Goal: Find specific page/section: Find specific page/section

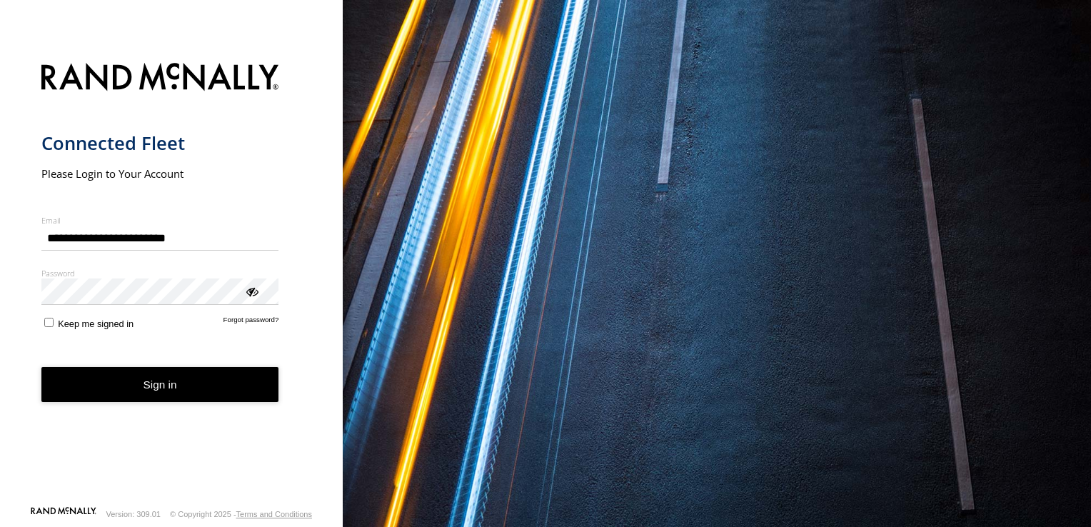
type input "**********"
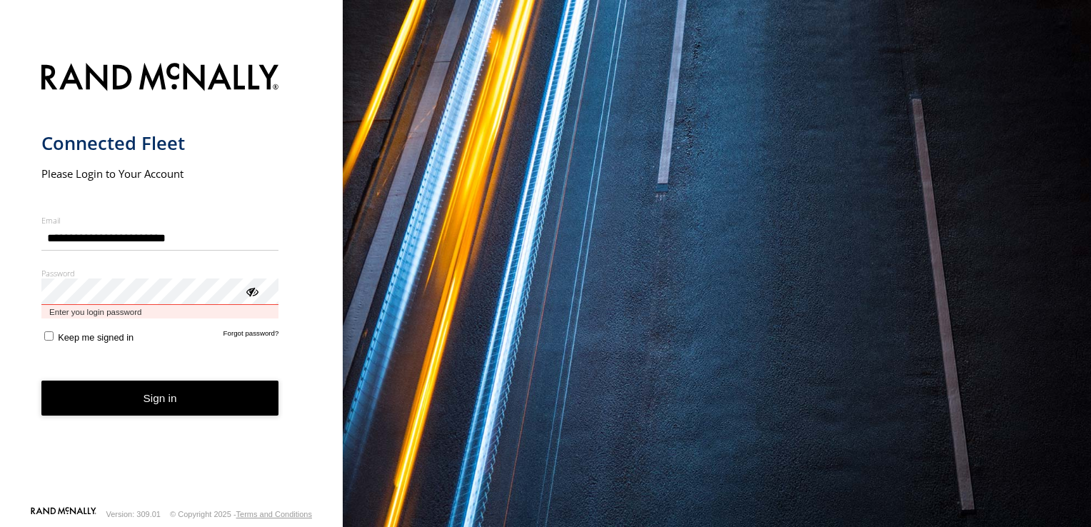
click at [41, 381] on button "Sign in" at bounding box center [160, 398] width 238 height 35
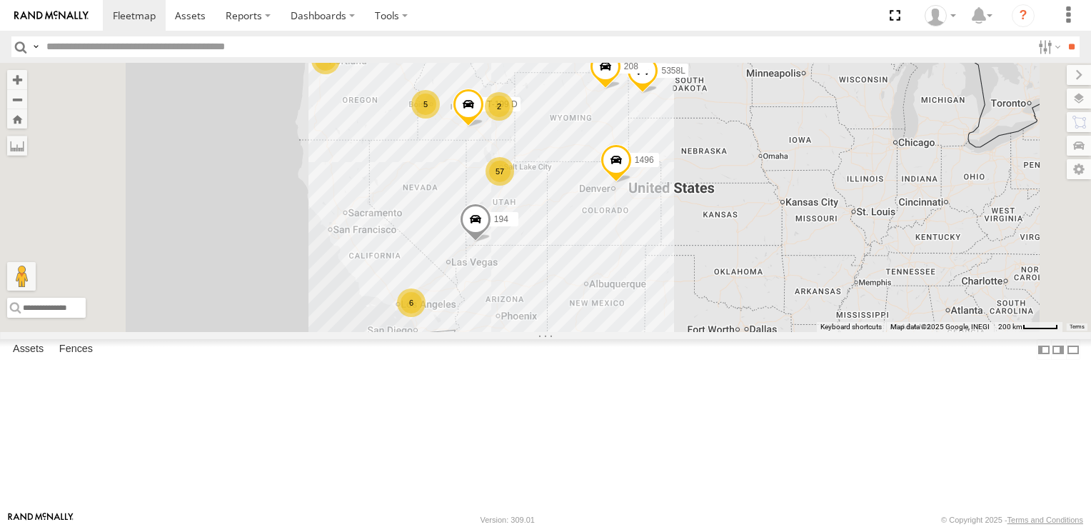
click at [425, 317] on div "6" at bounding box center [411, 302] width 29 height 29
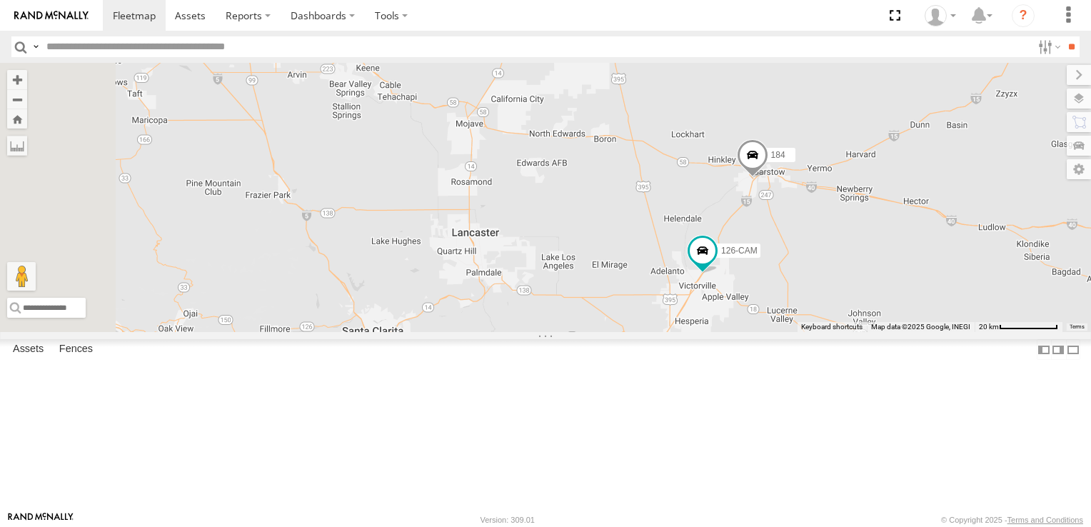
drag, startPoint x: 558, startPoint y: 233, endPoint x: 748, endPoint y: 351, distance: 223.7
click at [748, 332] on div "152 1496 208 194 307W T-199 D 5358L 4 184 126-CAM" at bounding box center [545, 197] width 1091 height 269
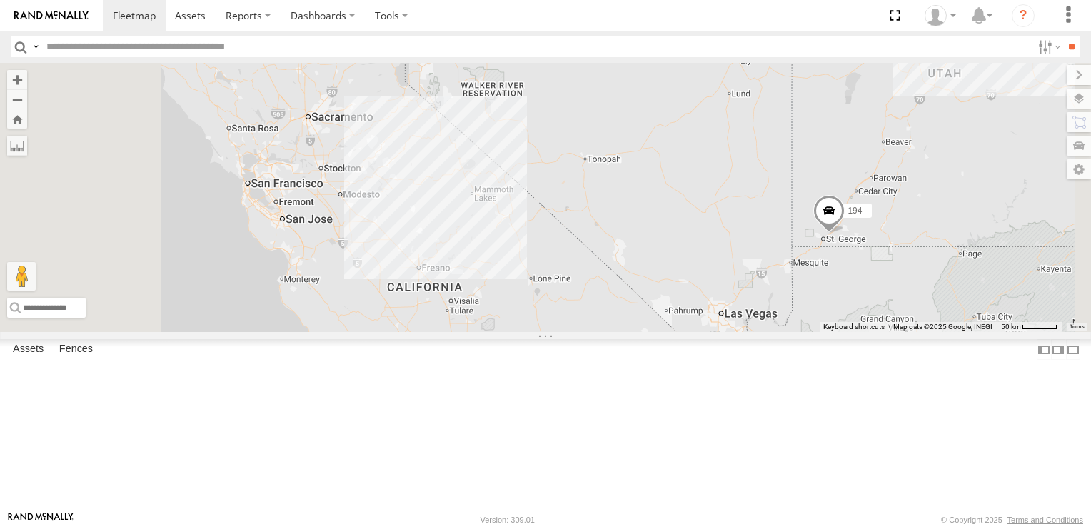
drag, startPoint x: 545, startPoint y: 178, endPoint x: 637, endPoint y: 408, distance: 247.0
click at [637, 332] on div "152 1496 208 194 307W T-199 D 5358L 184 126-CAM 4" at bounding box center [545, 197] width 1091 height 269
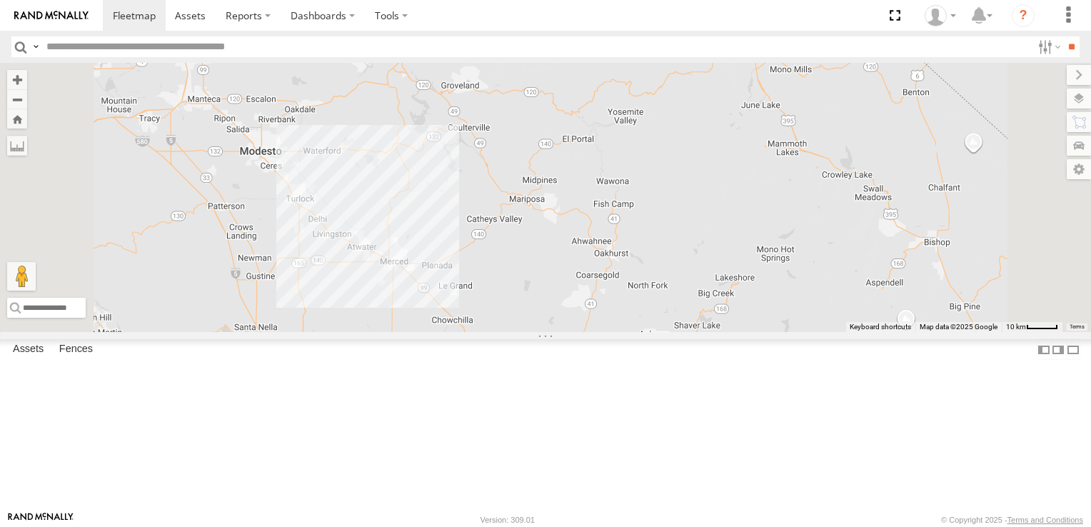
drag, startPoint x: 606, startPoint y: 333, endPoint x: 674, endPoint y: 184, distance: 163.2
click at [674, 184] on div "152 1496 208 194 307W T-199 D 5358L 184 126-CAM" at bounding box center [545, 197] width 1091 height 269
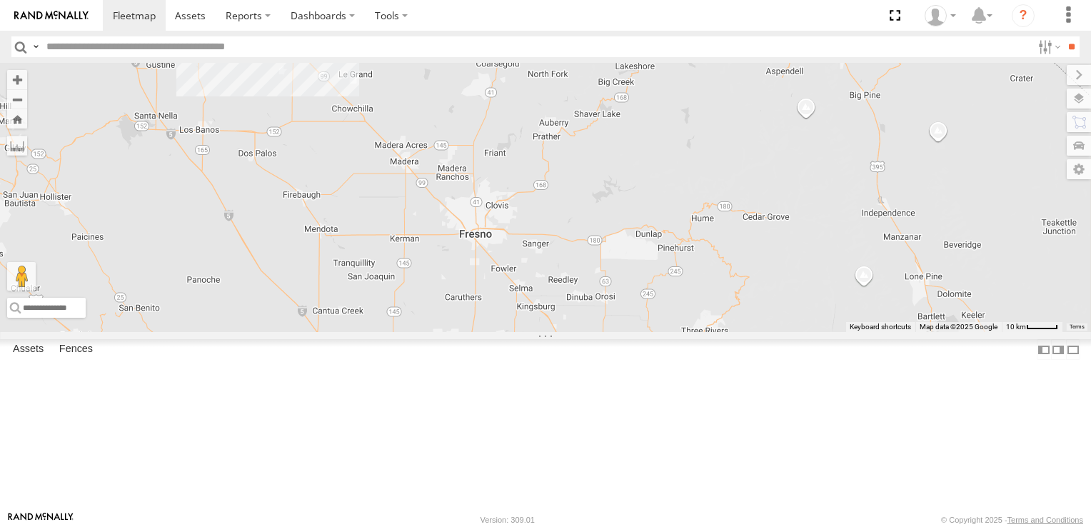
drag, startPoint x: 815, startPoint y: 400, endPoint x: 715, endPoint y: 185, distance: 237.0
click at [715, 185] on div "152 1496 208 194 307W T-199 D 5358L 184 126-CAM" at bounding box center [545, 197] width 1091 height 269
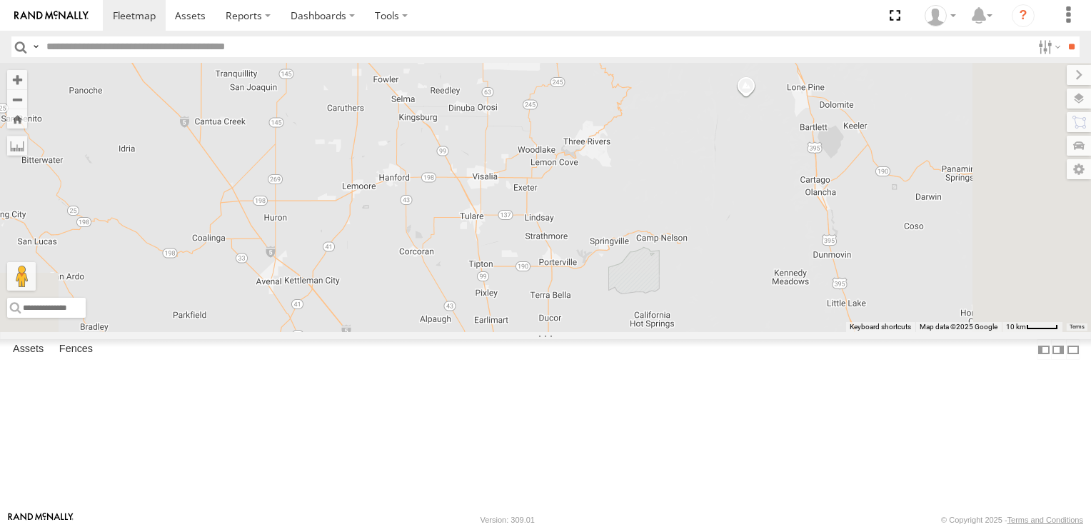
drag, startPoint x: 843, startPoint y: 369, endPoint x: 724, endPoint y: 178, distance: 225.4
click at [724, 178] on div "152 1496 208 194 307W T-199 D 5358L 184 126-CAM" at bounding box center [545, 197] width 1091 height 269
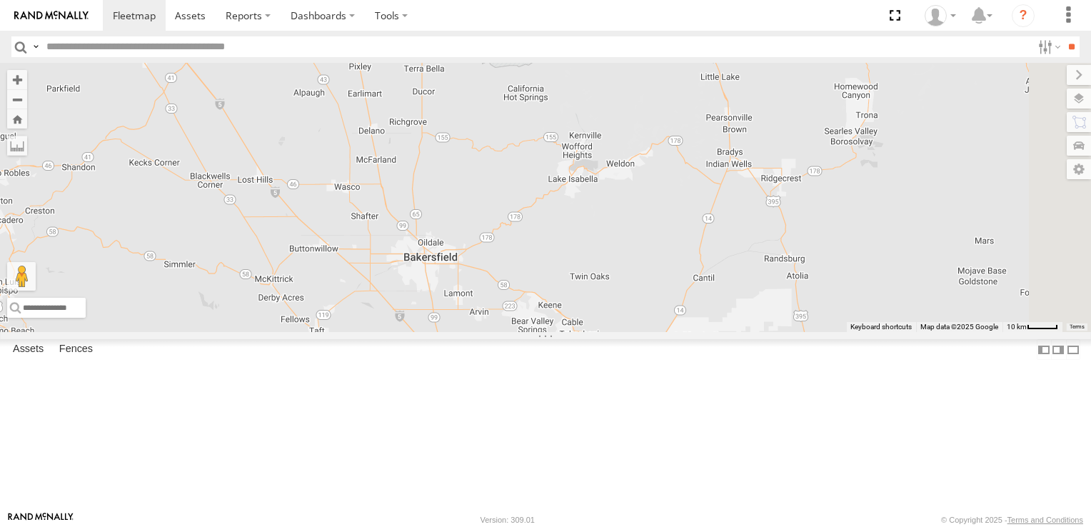
drag, startPoint x: 815, startPoint y: 425, endPoint x: 687, endPoint y: 194, distance: 264.0
click at [687, 194] on div "152 1496 208 194 307W T-199 D 5358L 184 126-CAM" at bounding box center [545, 197] width 1091 height 269
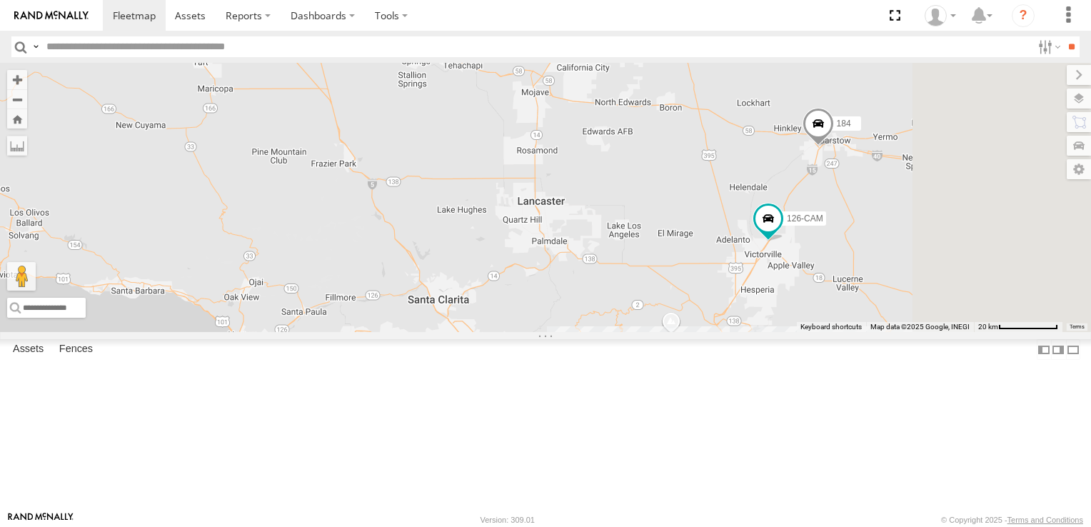
drag, startPoint x: 753, startPoint y: 376, endPoint x: 638, endPoint y: 109, distance: 291.3
click at [638, 109] on div "152 1496 208 194 307W T-199 D 5358L 184 126-CAM" at bounding box center [545, 197] width 1091 height 269
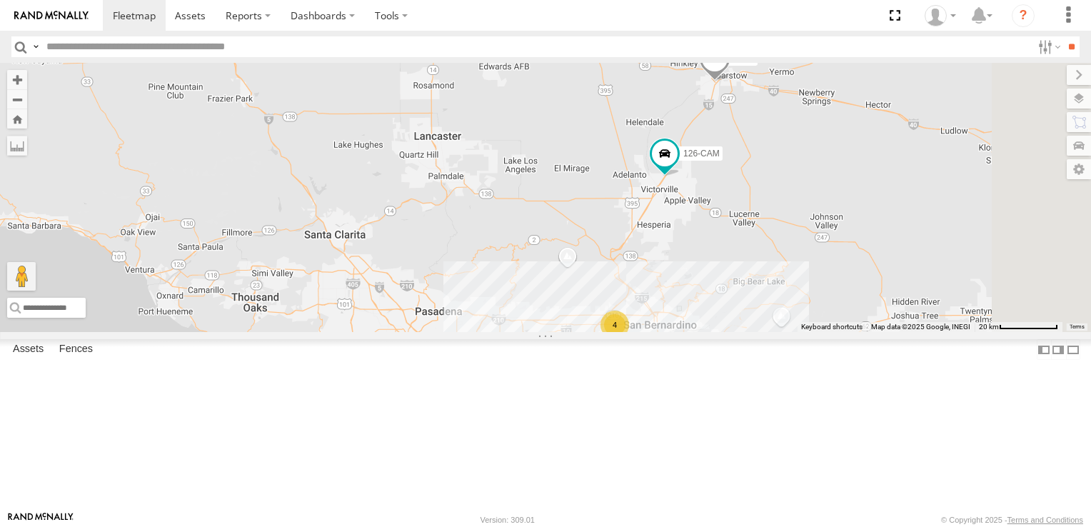
drag, startPoint x: 744, startPoint y: 324, endPoint x: 637, endPoint y: 257, distance: 126.4
click at [637, 257] on div "152 1496 208 194 307W T-199 D 5358L 184 126-CAM 4" at bounding box center [545, 197] width 1091 height 269
click at [629, 339] on div "4" at bounding box center [614, 325] width 29 height 29
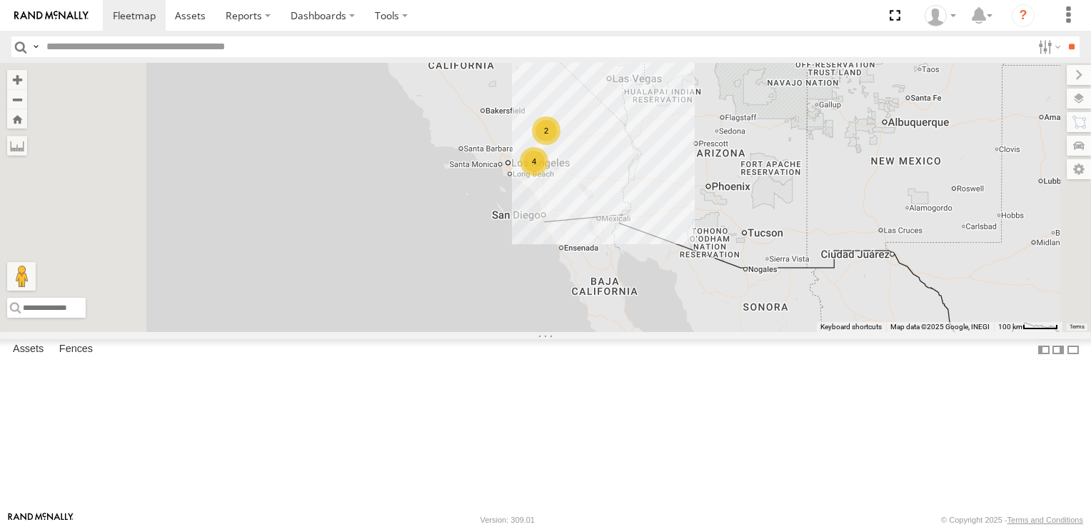
click at [560, 145] on div "2" at bounding box center [546, 130] width 29 height 29
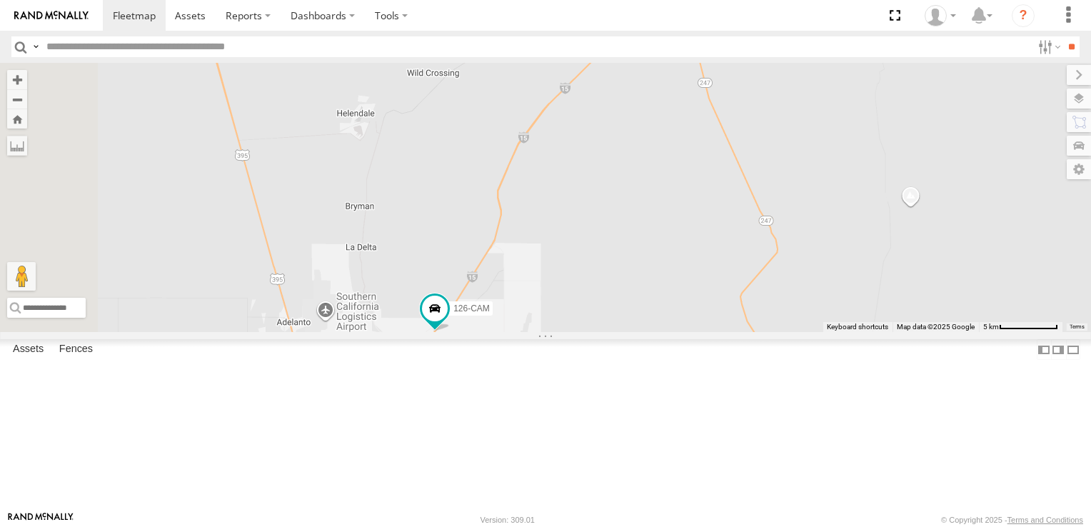
drag, startPoint x: 685, startPoint y: 337, endPoint x: 673, endPoint y: 281, distance: 57.5
click at [673, 281] on div "152 1496 208 194 307W T-199 D 5358L 184 126-CAM" at bounding box center [545, 197] width 1091 height 269
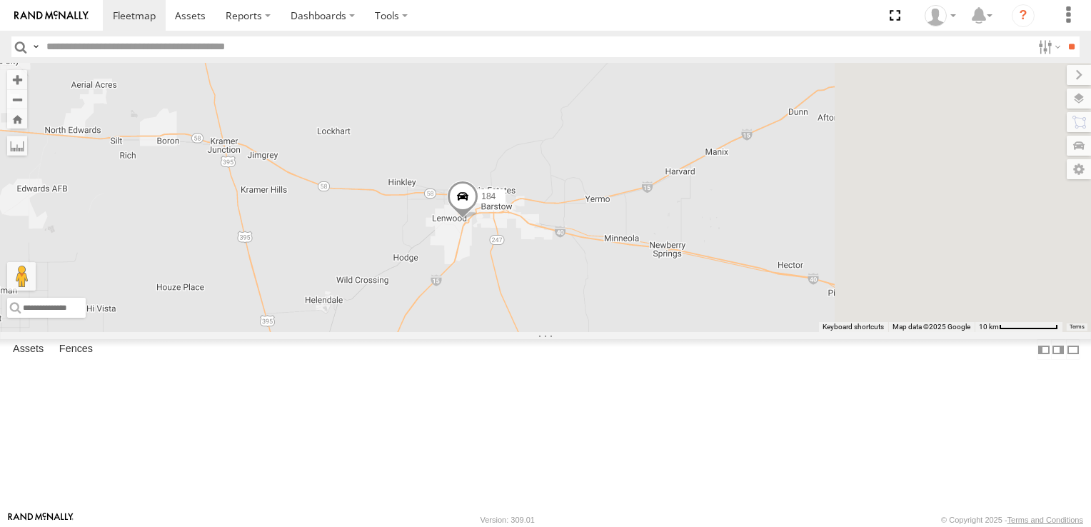
drag, startPoint x: 829, startPoint y: 262, endPoint x: 657, endPoint y: 392, distance: 215.6
click at [657, 332] on div "152 1496 208 194 307W T-199 D 5358L 184 126-CAM" at bounding box center [545, 197] width 1091 height 269
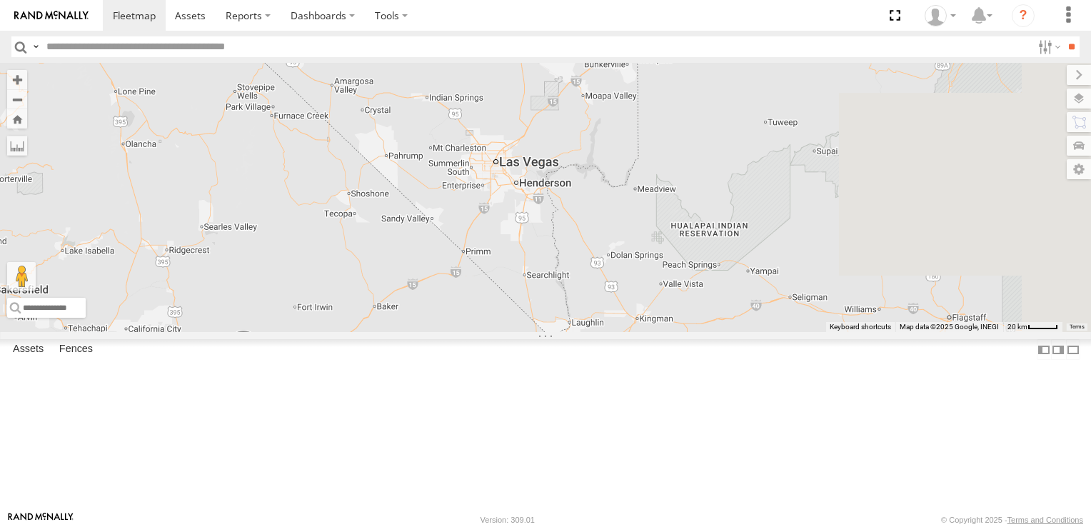
drag, startPoint x: 814, startPoint y: 298, endPoint x: 577, endPoint y: 403, distance: 259.5
click at [577, 332] on div "152 1496 208 194 307W T-199 D 5358L 184 126-CAM 4" at bounding box center [545, 197] width 1091 height 269
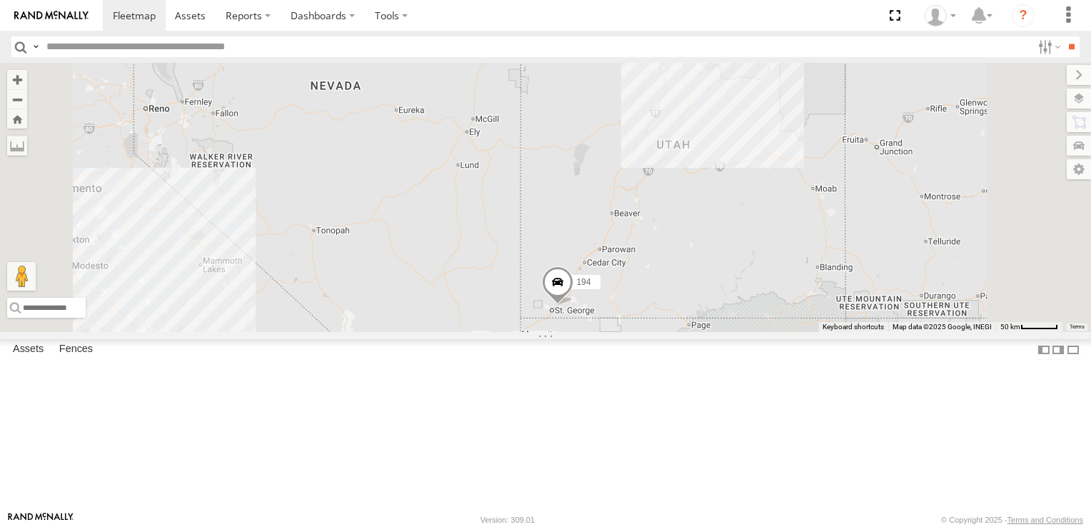
drag, startPoint x: 817, startPoint y: 223, endPoint x: 715, endPoint y: 427, distance: 228.3
click at [715, 332] on div "152 1496 208 194 307W T-199 D 5358L 184 126-CAM 4" at bounding box center [545, 197] width 1091 height 269
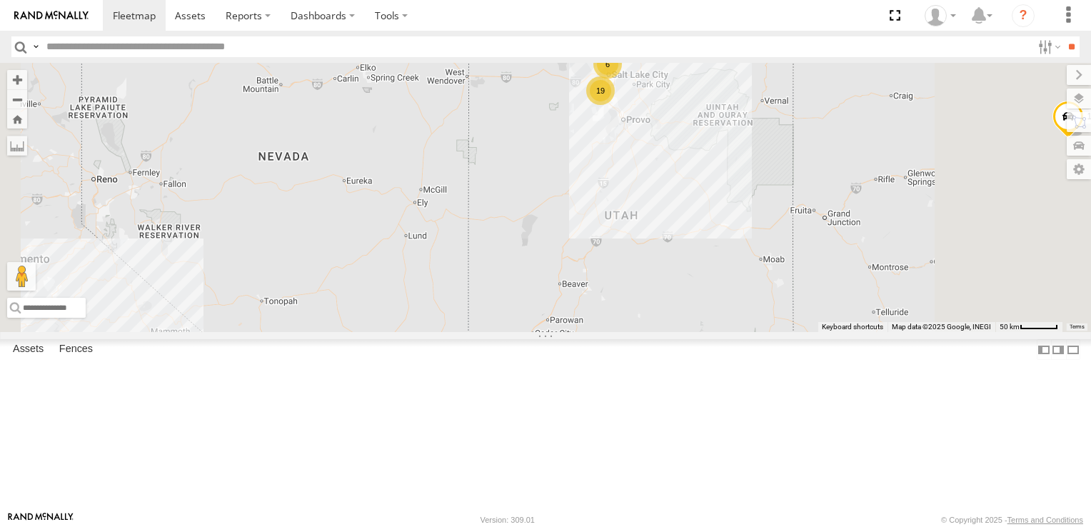
drag, startPoint x: 822, startPoint y: 179, endPoint x: 771, endPoint y: 246, distance: 84.0
click at [771, 246] on div "152 1496 208 194 307W T-199 D 5358L 184 126-CAM 4 19 6 32" at bounding box center [545, 197] width 1091 height 269
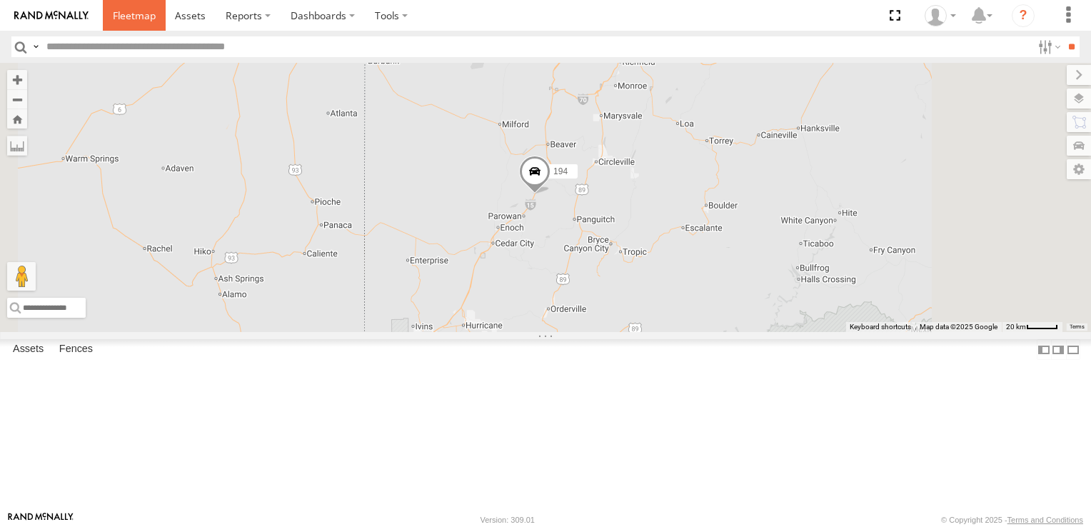
click at [121, 16] on span at bounding box center [134, 16] width 43 height 14
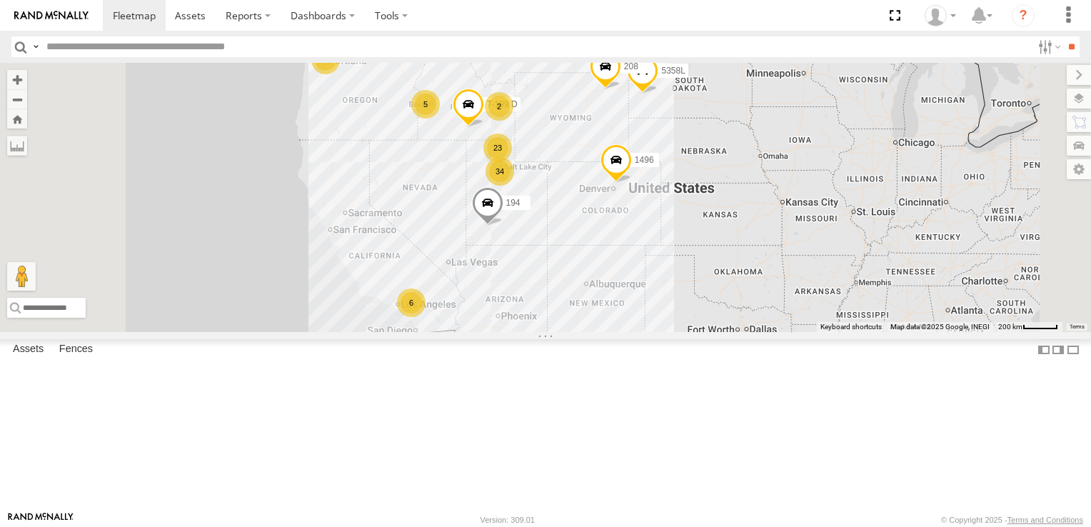
click at [514, 186] on div "34" at bounding box center [499, 171] width 29 height 29
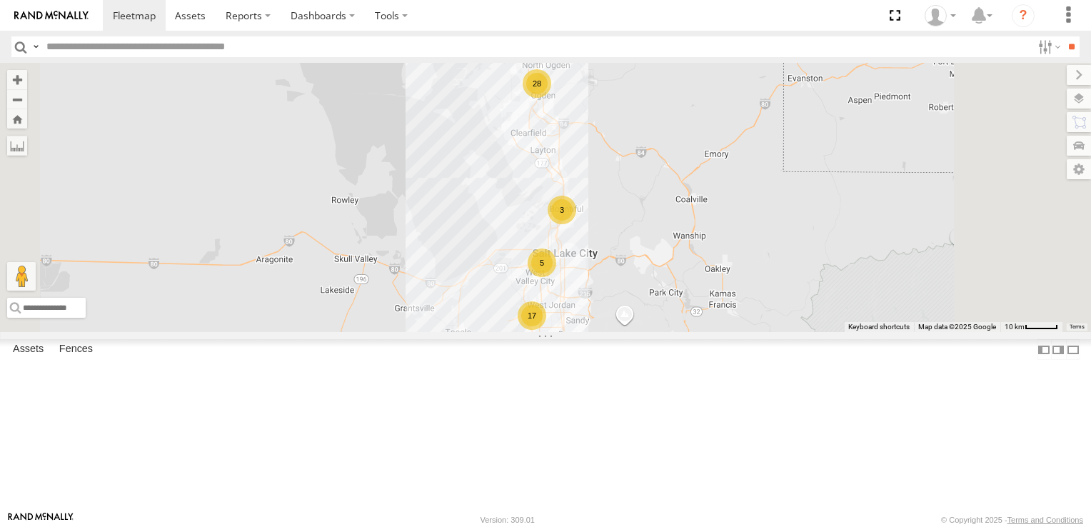
click at [546, 330] on div "17" at bounding box center [532, 315] width 29 height 29
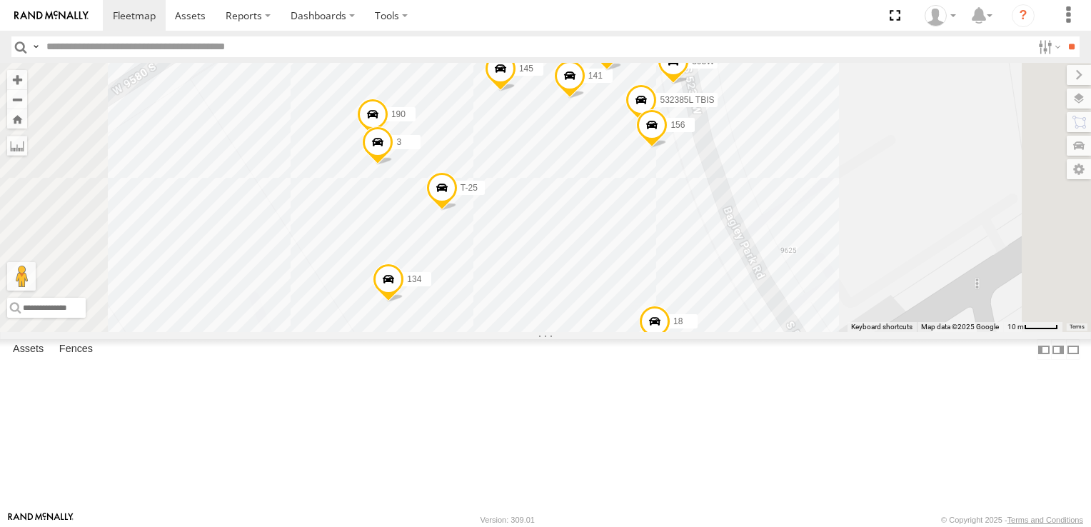
drag, startPoint x: 745, startPoint y: 313, endPoint x: 727, endPoint y: 333, distance: 27.3
click at [727, 332] on div "152 1496 208 194 307W T-199 D 5358L 215H-CAL 145 T-25 18 134 306W 532385L TBIS …" at bounding box center [545, 197] width 1091 height 269
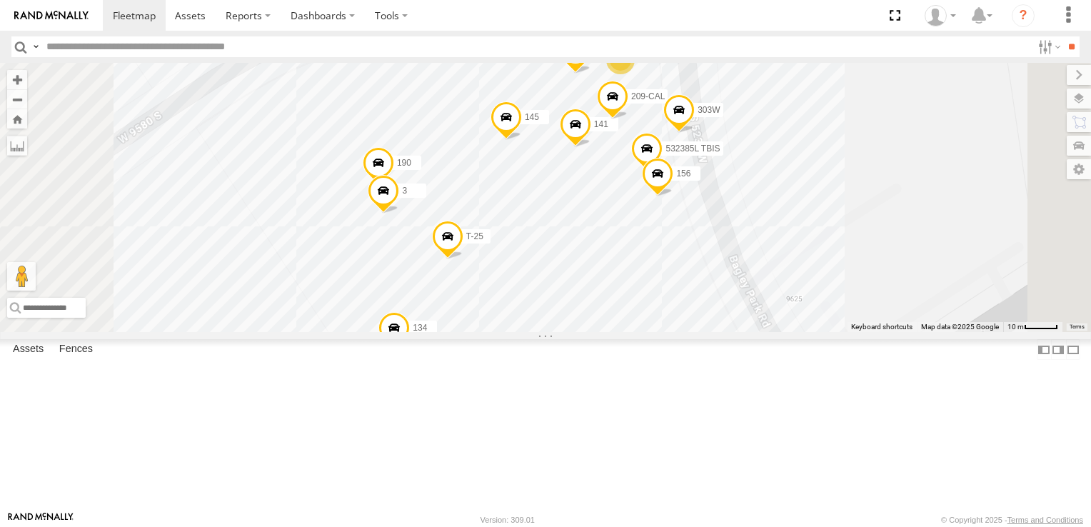
drag, startPoint x: 727, startPoint y: 333, endPoint x: 732, endPoint y: 384, distance: 51.0
click at [732, 332] on div "152 1496 208 194 307W T-199 D 5358L 215H-CAL 145 T-25 18 134 306W 532385L TBIS …" at bounding box center [545, 197] width 1091 height 269
